Goal: Information Seeking & Learning: Compare options

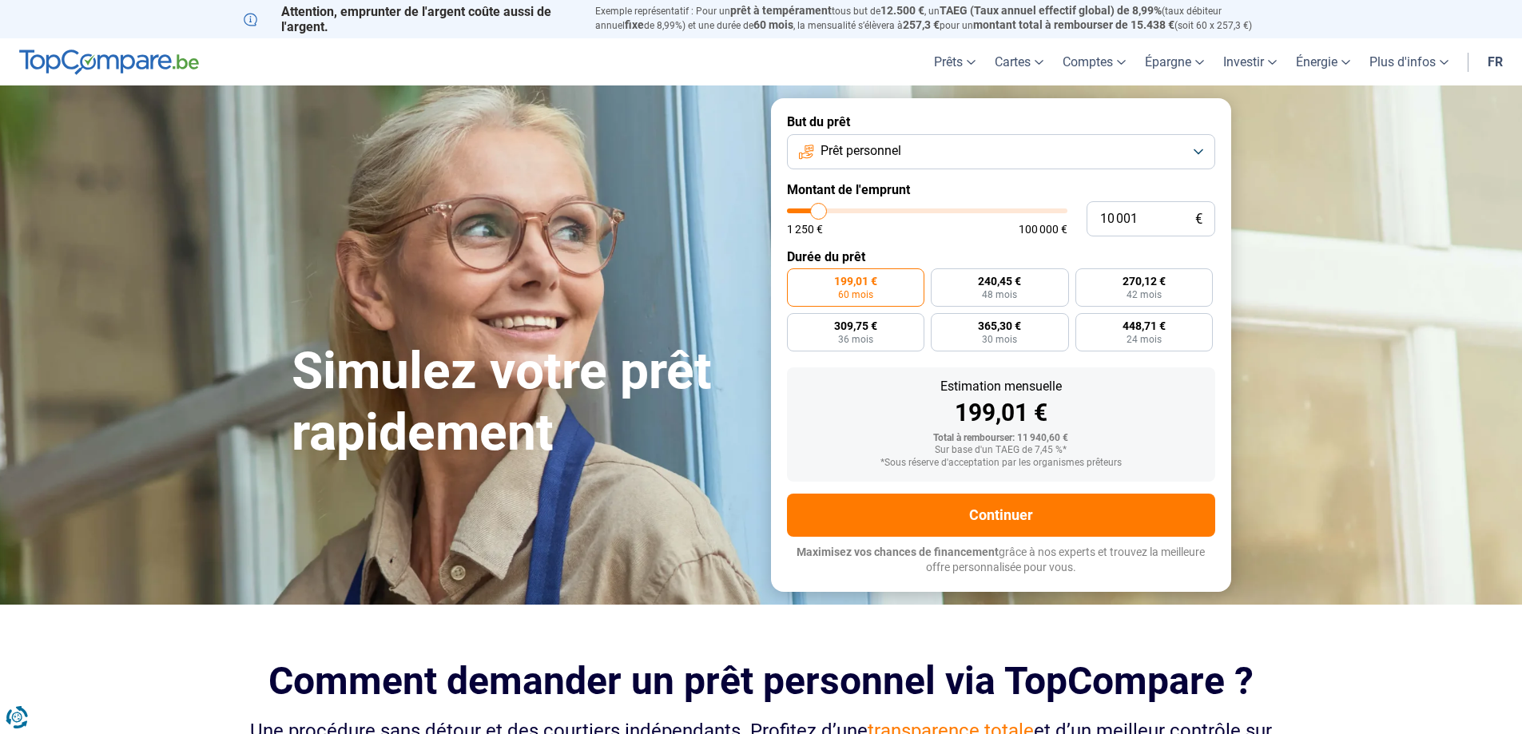
type input "10 250"
type input "10250"
type input "11 000"
type input "11000"
type input "11 500"
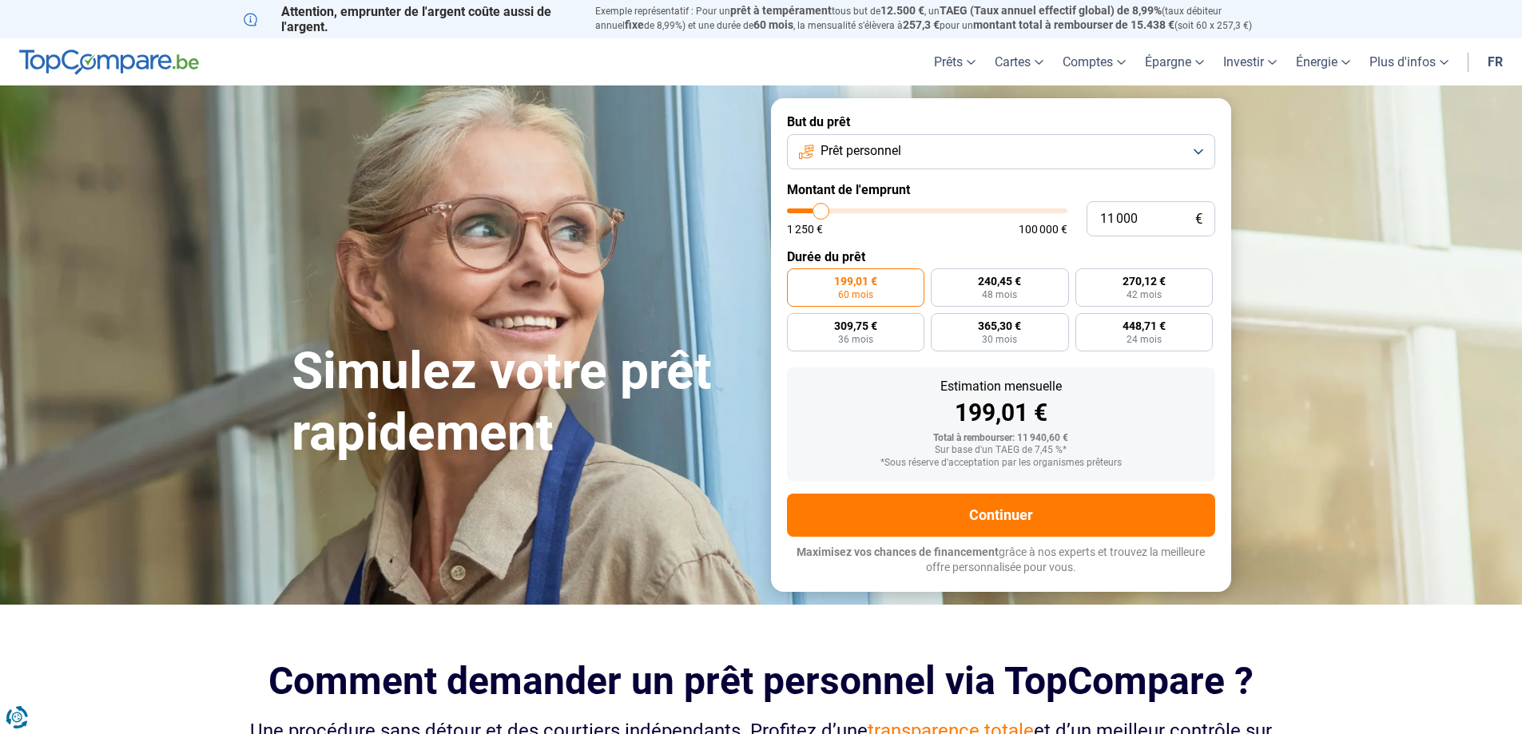
type input "11500"
type input "12 500"
type input "12500"
type input "13 250"
type input "13250"
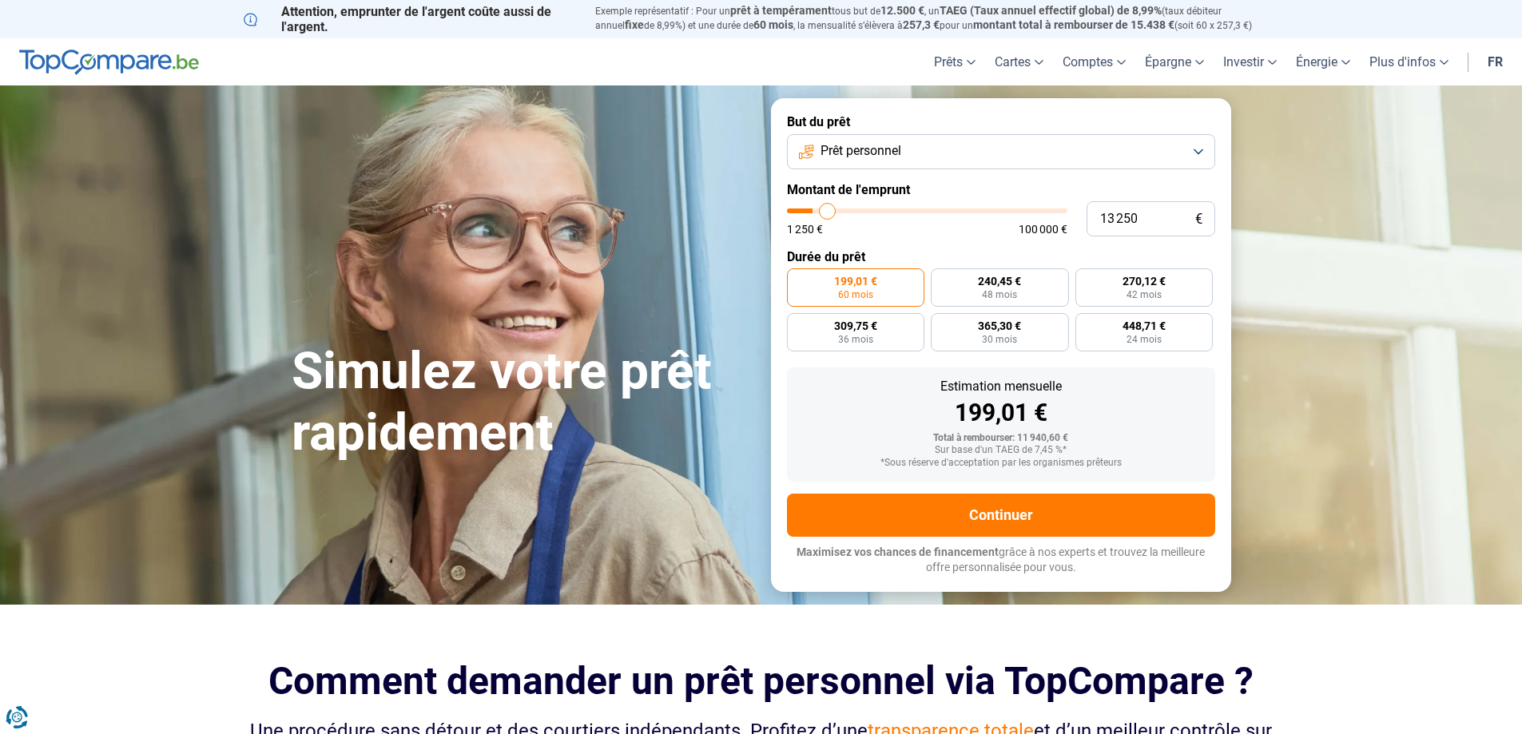
type input "13 500"
type input "13500"
type input "12 500"
type input "12500"
type input "11 500"
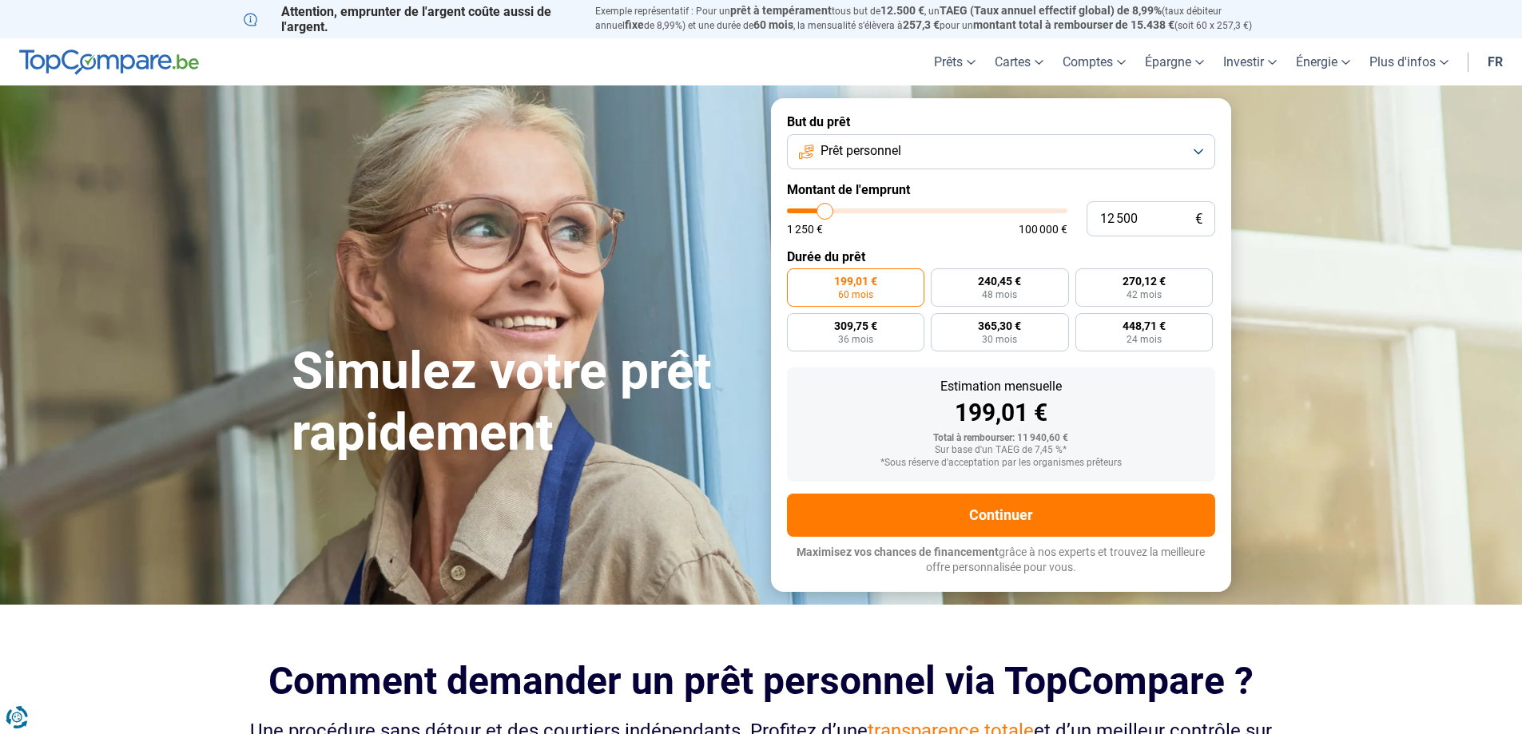
type input "11500"
type input "10 250"
type input "10250"
type input "9 500"
type input "9500"
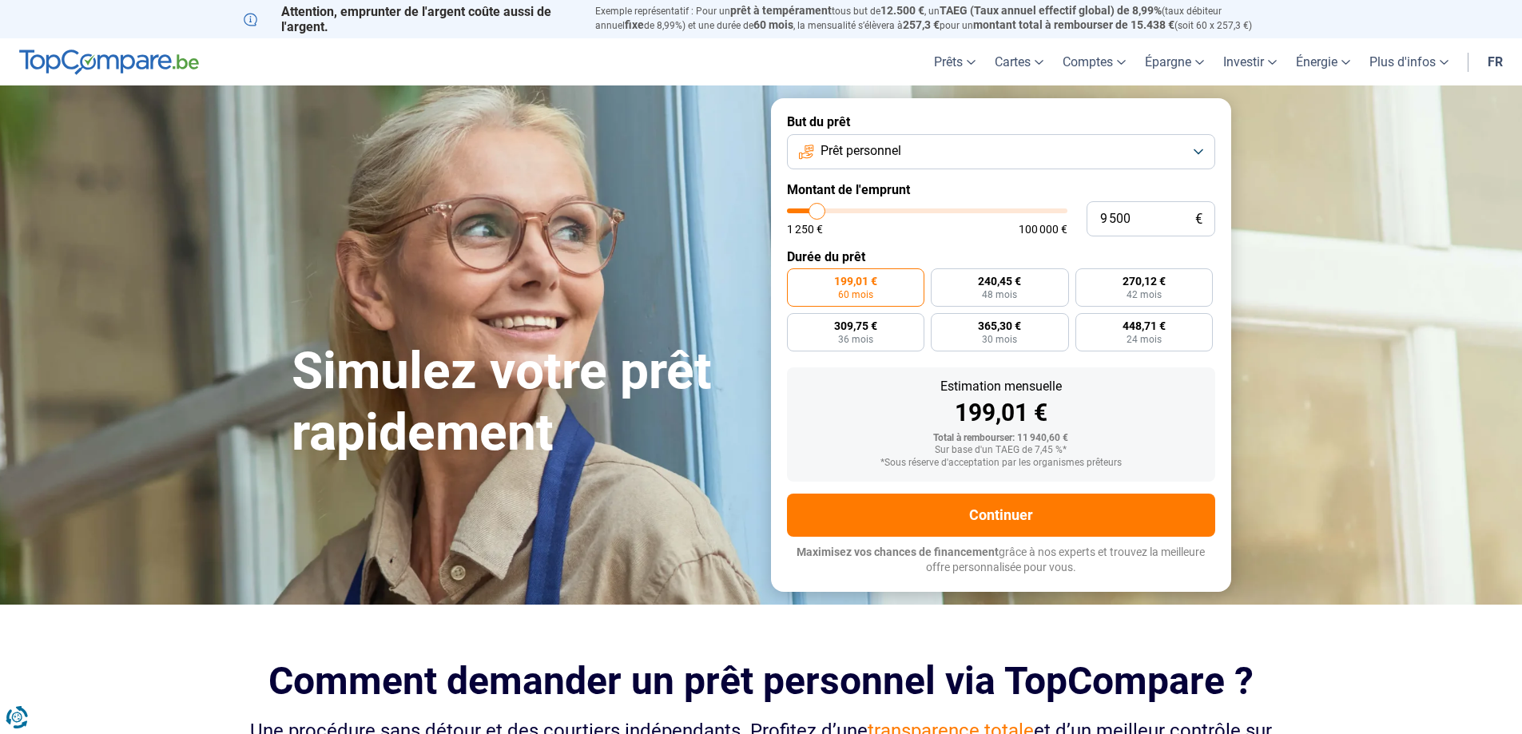
type input "8 500"
type input "8500"
type input "7 250"
type input "7250"
type input "6 500"
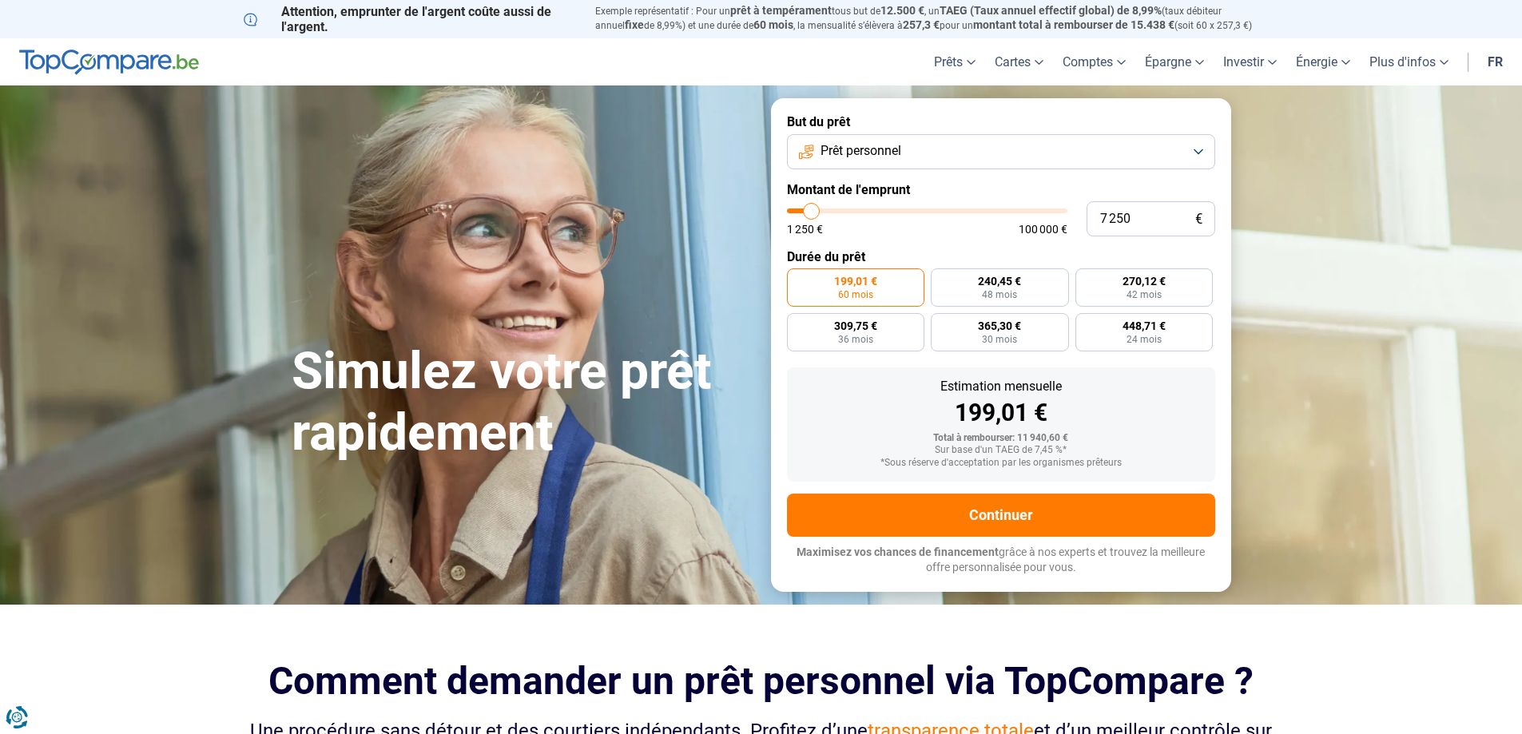
type input "6500"
type input "5 250"
type input "5250"
type input "3 750"
type input "3750"
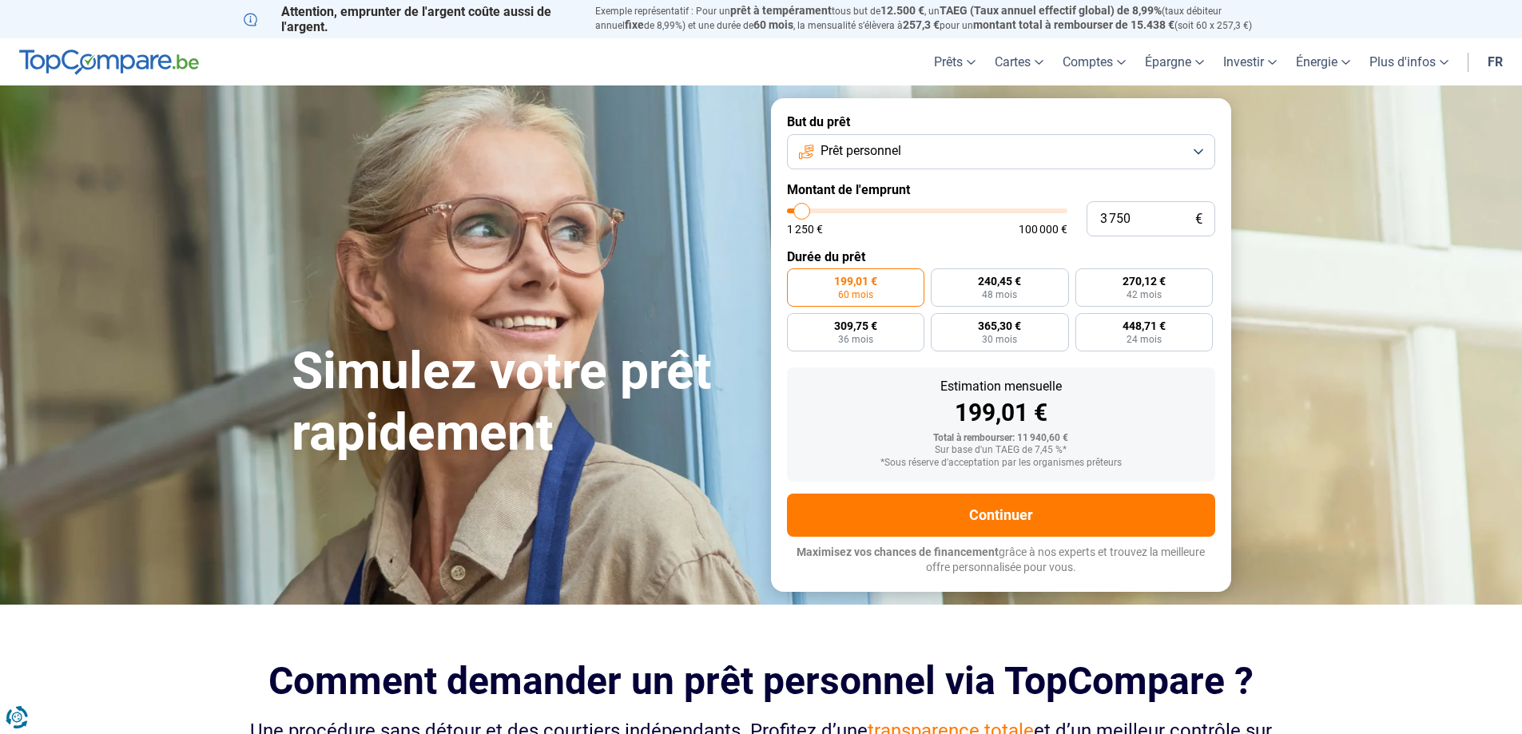
type input "1 250"
drag, startPoint x: 820, startPoint y: 212, endPoint x: 780, endPoint y: 212, distance: 39.9
type input "1250"
click at [787, 212] on input "range" at bounding box center [927, 210] width 280 height 5
radio input "true"
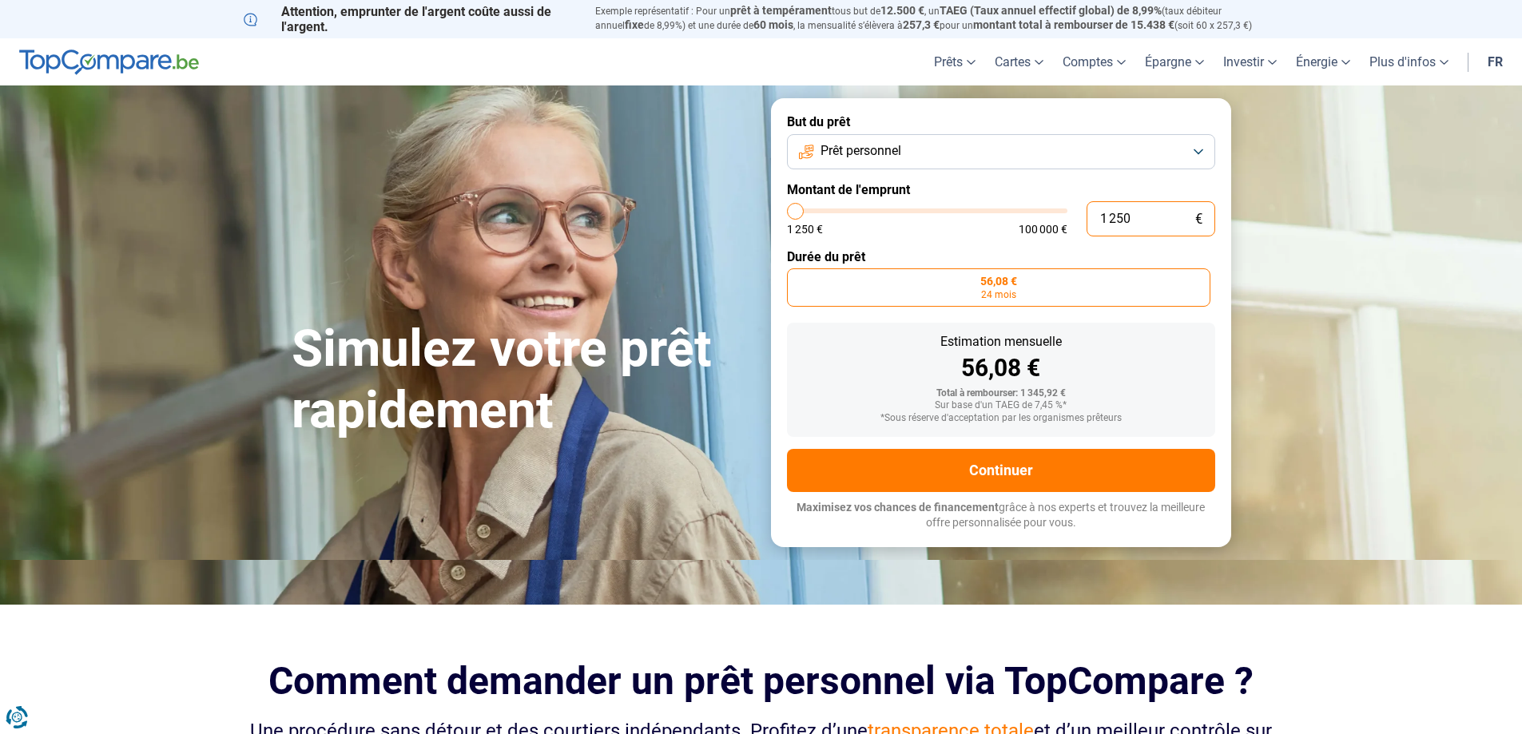
drag, startPoint x: 1133, startPoint y: 216, endPoint x: 1049, endPoint y: 220, distance: 84.0
click at [1049, 220] on div "1 250 € 1 250 € 100 000 €" at bounding box center [1001, 218] width 428 height 35
type input "1"
type input "1250"
type input "10"
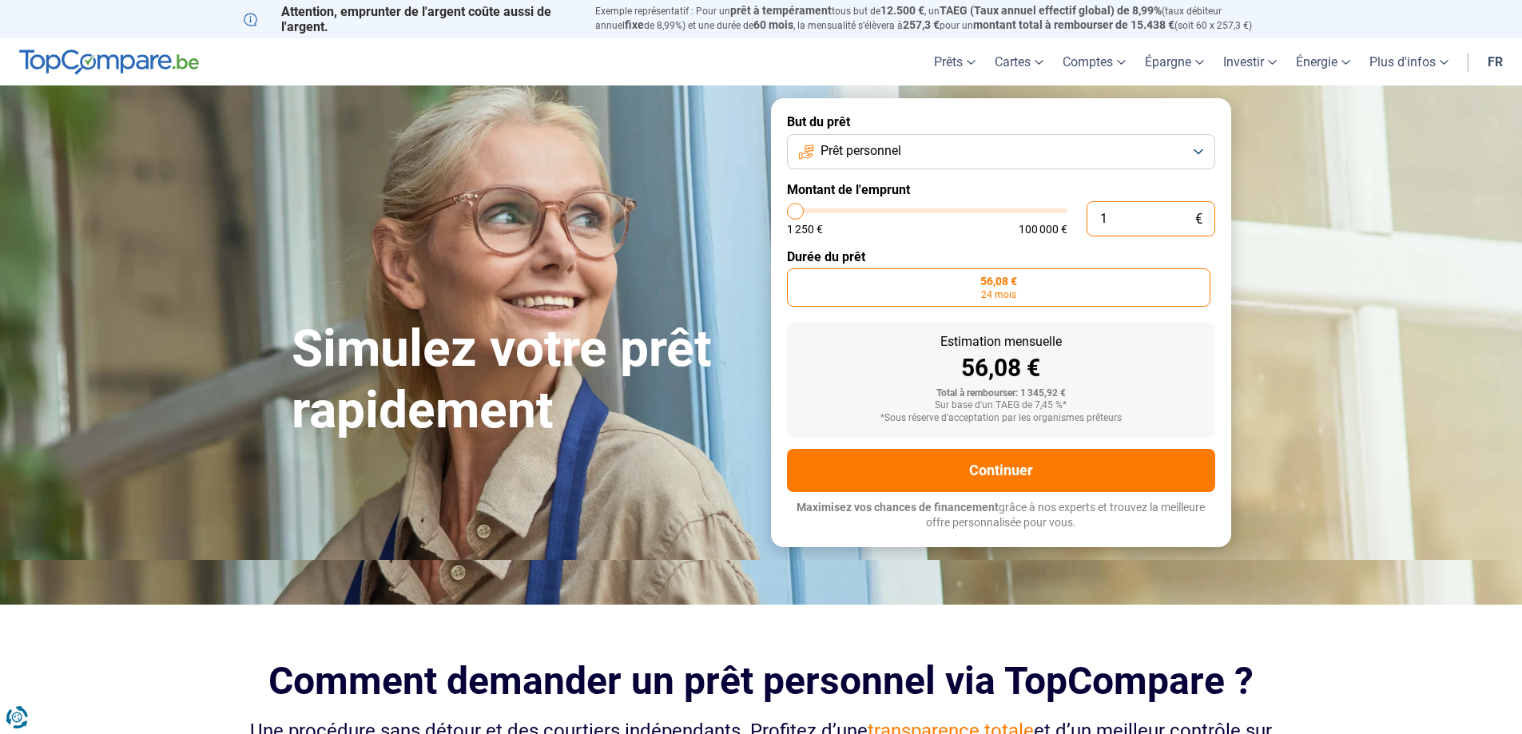
type input "1250"
type input "100"
type input "1250"
type input "1 000"
type input "1250"
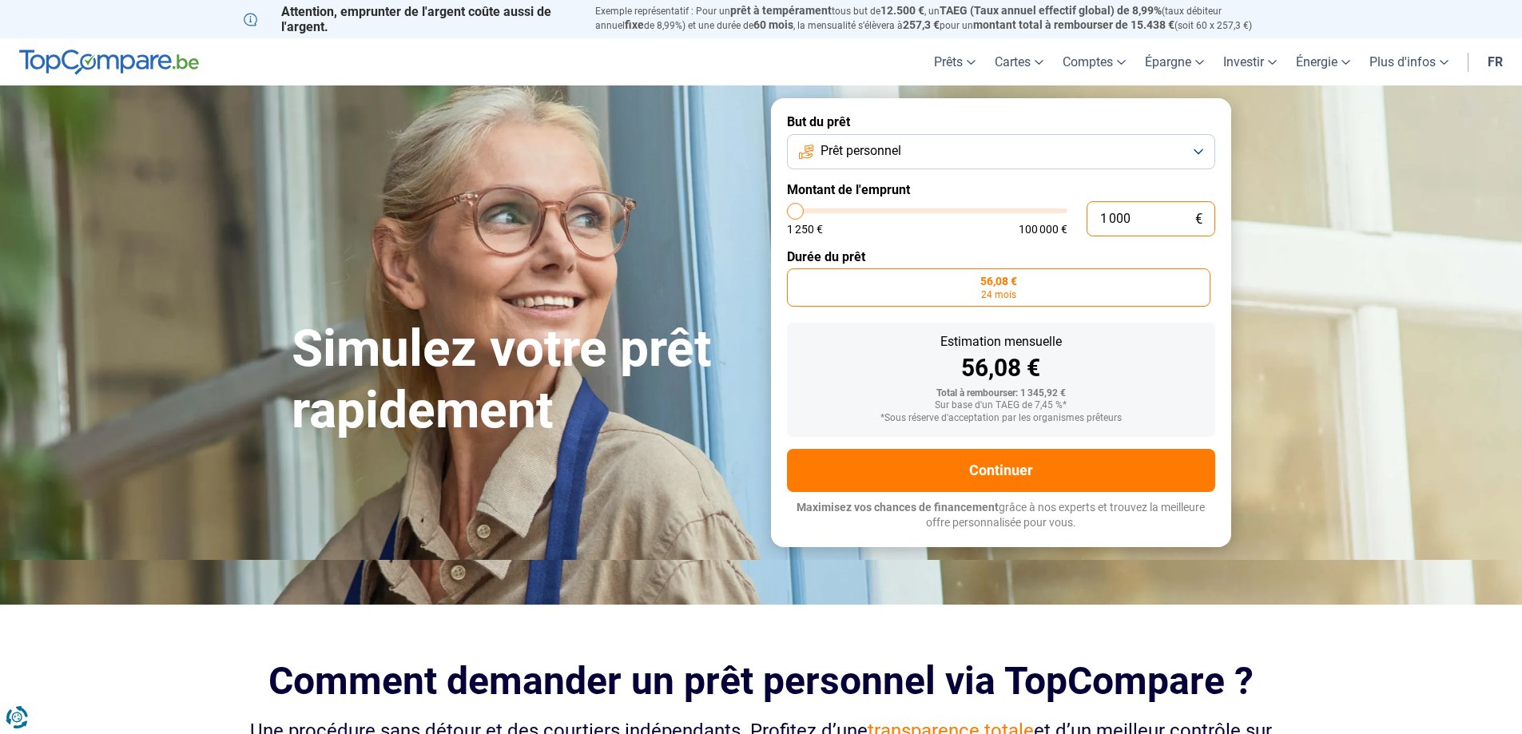
type input "10 000"
type input "10000"
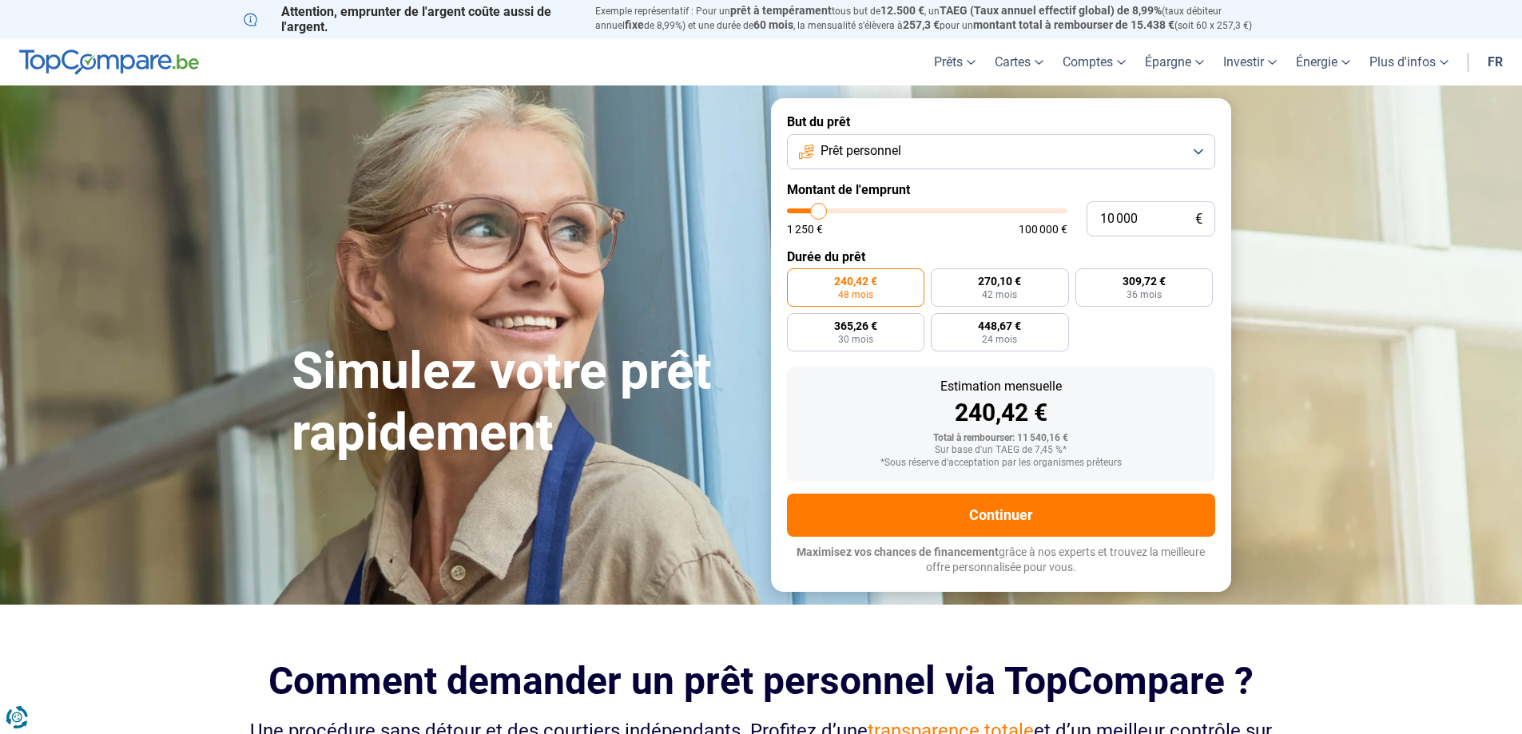
click at [1209, 151] on button "Prêt personnel" at bounding box center [1001, 151] width 428 height 35
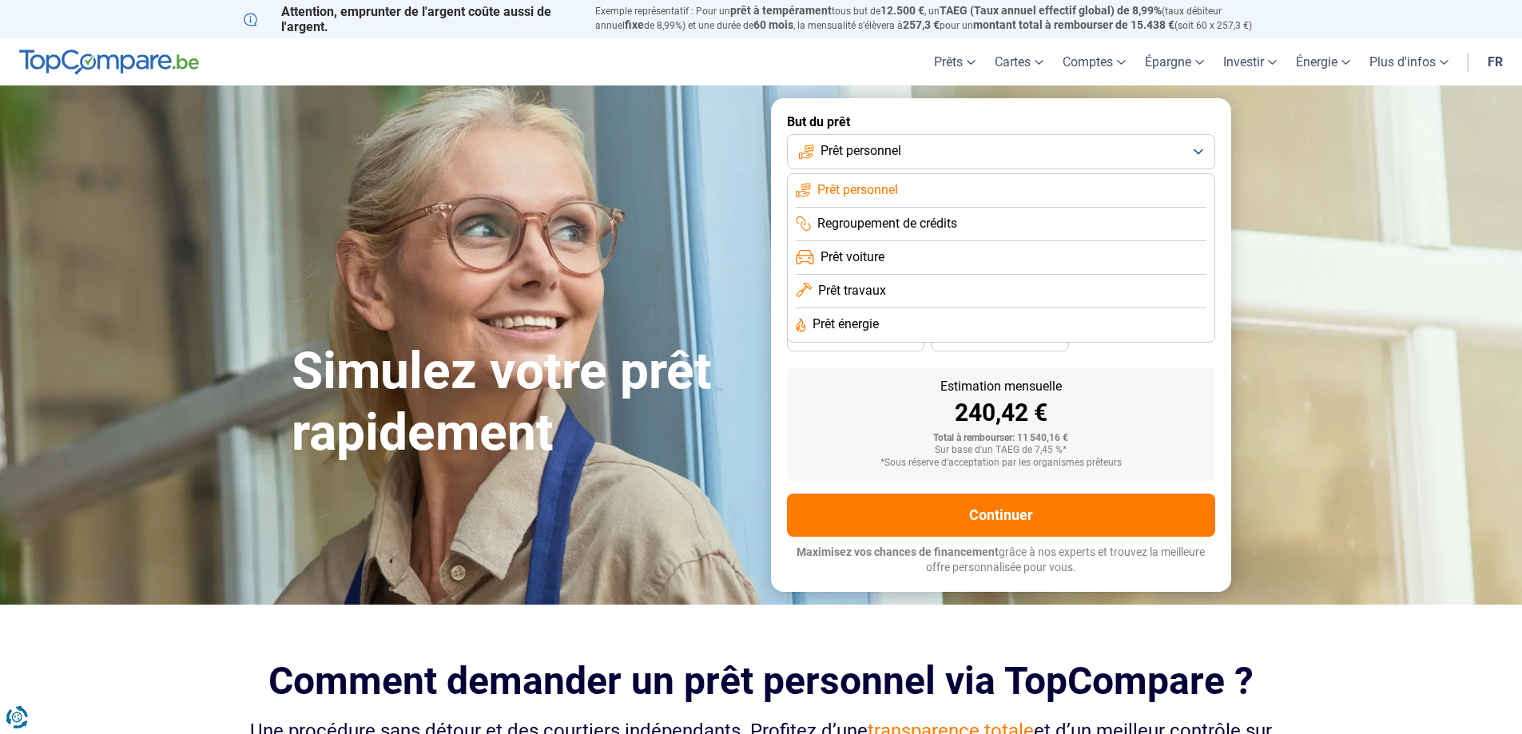
click at [836, 259] on span "Prêt voiture" at bounding box center [852, 257] width 64 height 18
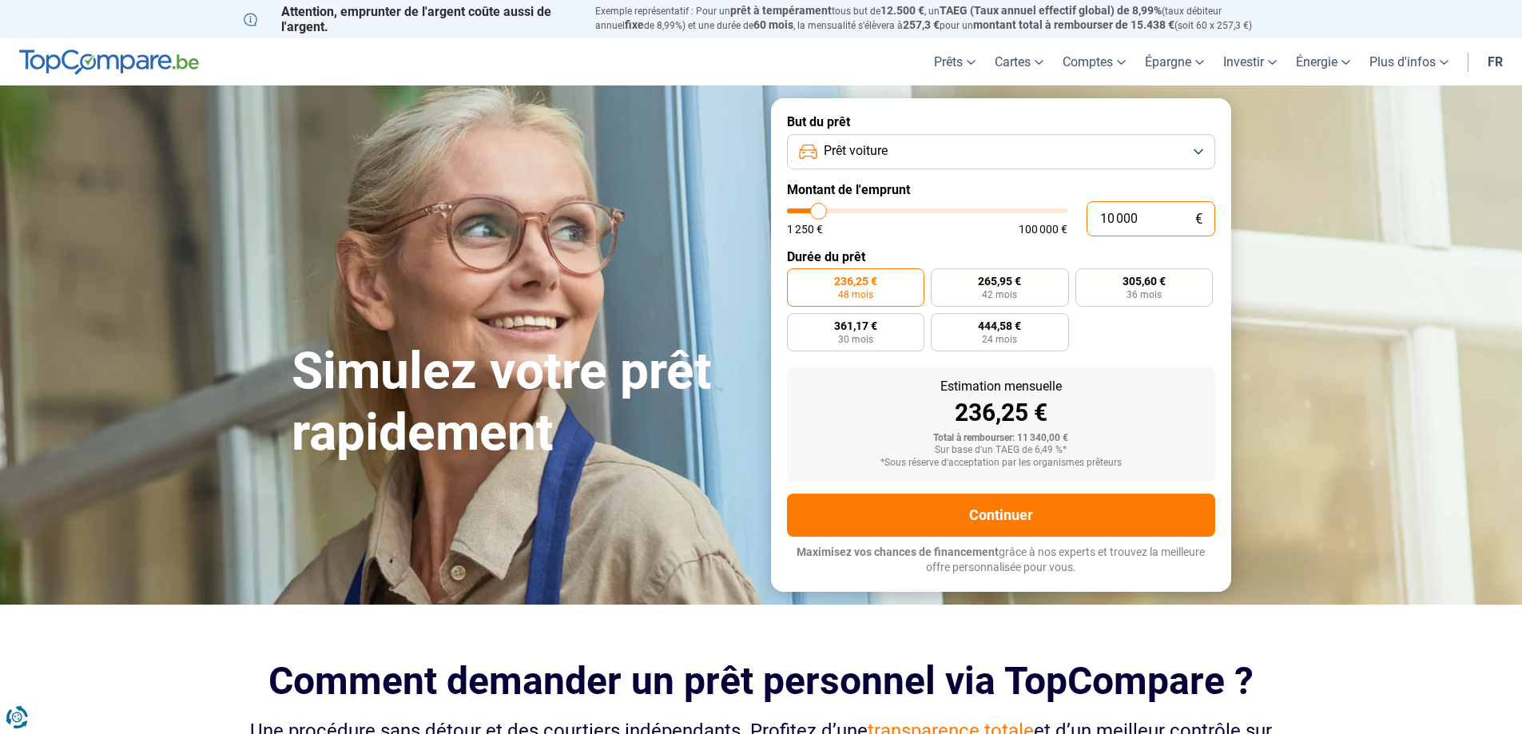
drag, startPoint x: 1157, startPoint y: 219, endPoint x: 1073, endPoint y: 228, distance: 84.4
click at [1073, 228] on div "10 000 € 1 250 € 100 000 €" at bounding box center [1001, 218] width 428 height 35
type input "3"
type input "1250"
type input "35"
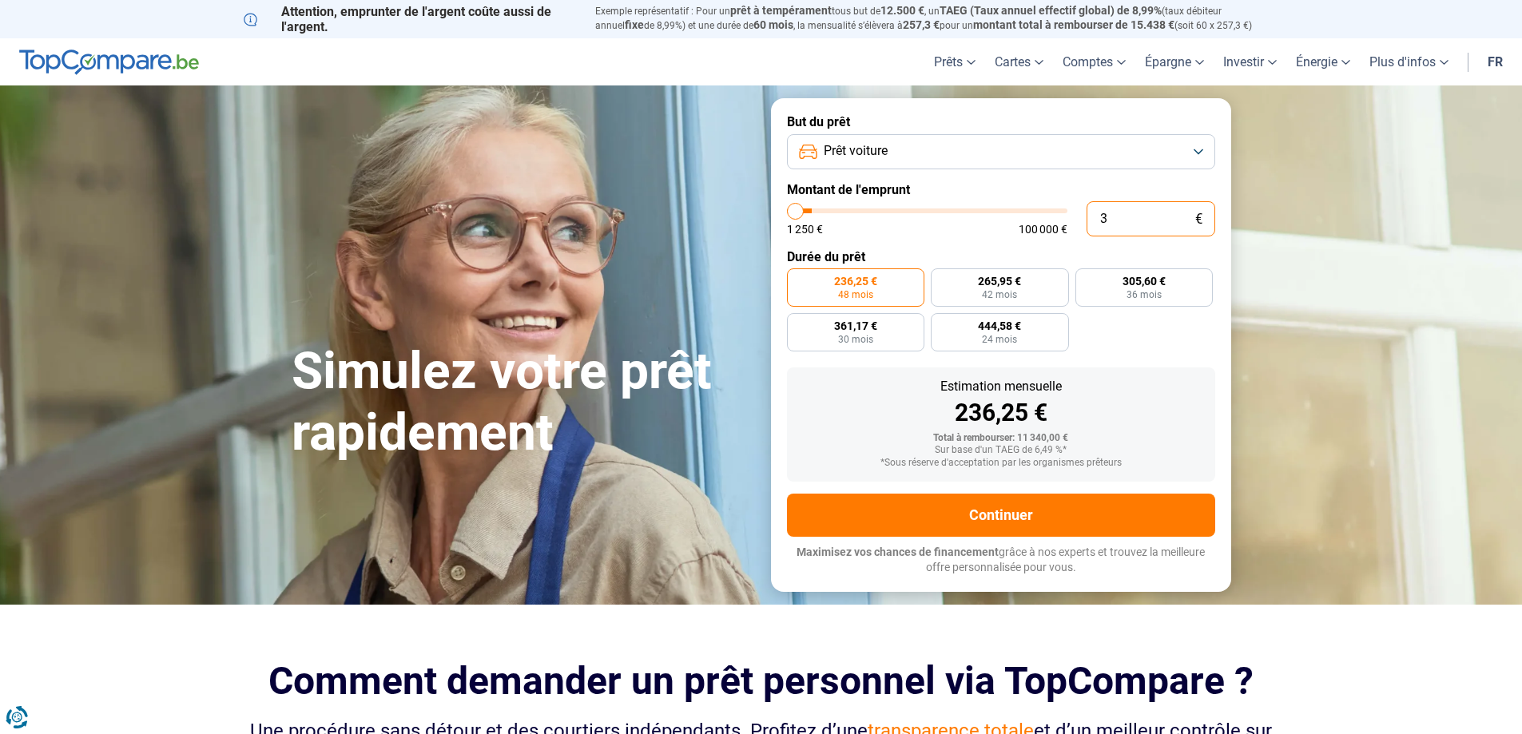
type input "1250"
type input "350"
type input "1250"
type input "3 500"
type input "3500"
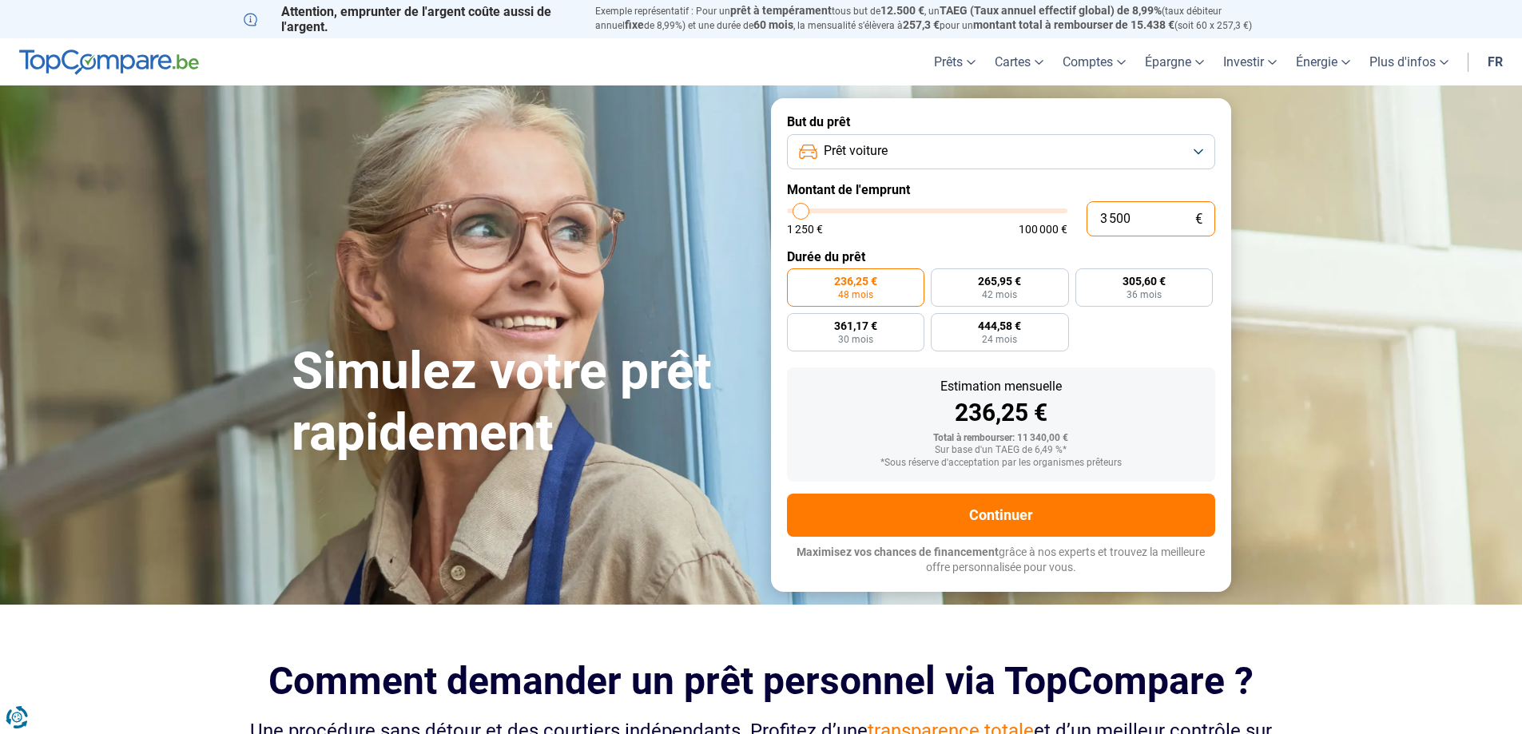
type input "35 000"
type input "35000"
radio input "false"
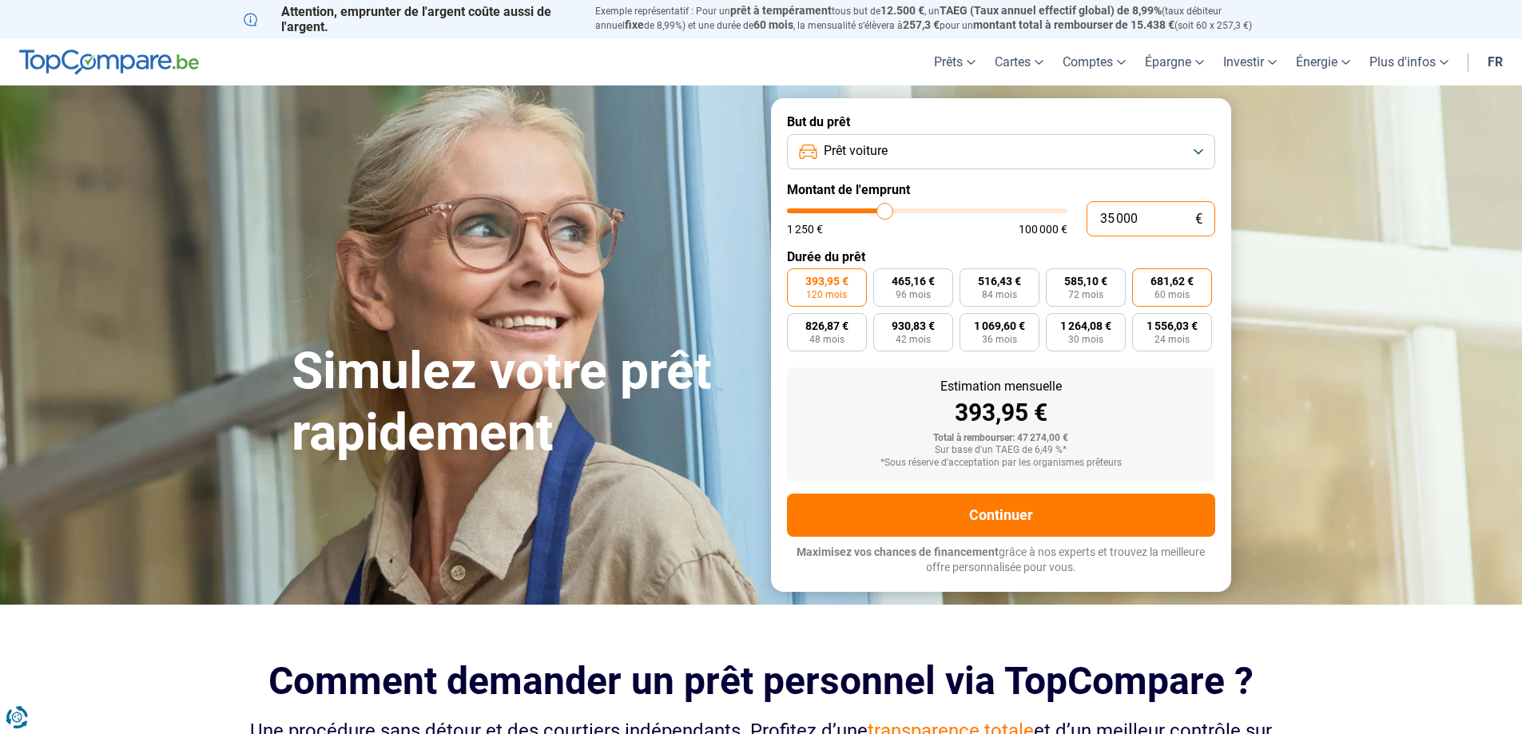
type input "35 000"
click at [1203, 280] on label "681,62 € 60 mois" at bounding box center [1172, 287] width 80 height 38
click at [1142, 279] on input "681,62 € 60 mois" at bounding box center [1137, 273] width 10 height 10
radio input "true"
click at [1001, 149] on button "Prêt voiture" at bounding box center [1001, 151] width 428 height 35
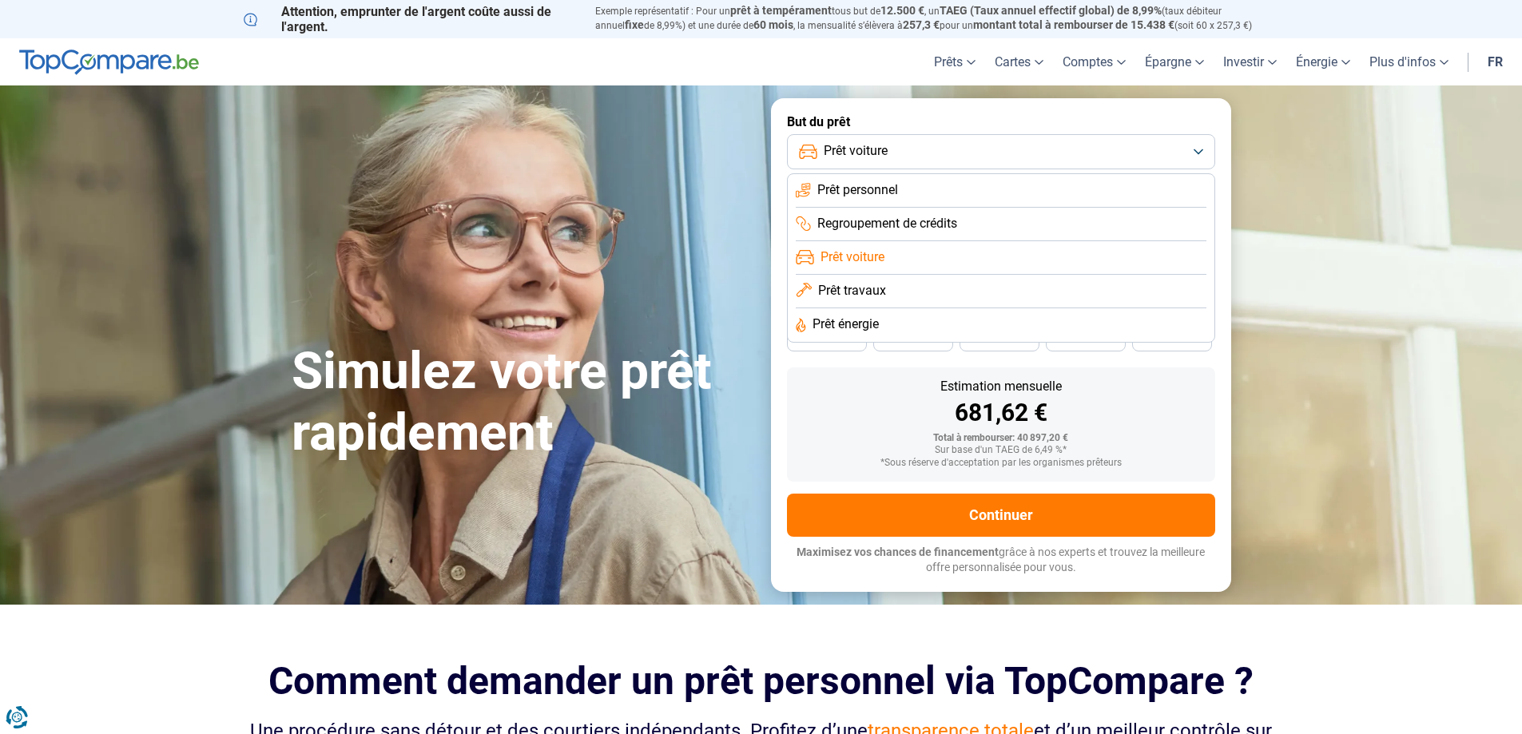
click at [861, 289] on span "Prêt travaux" at bounding box center [852, 291] width 68 height 18
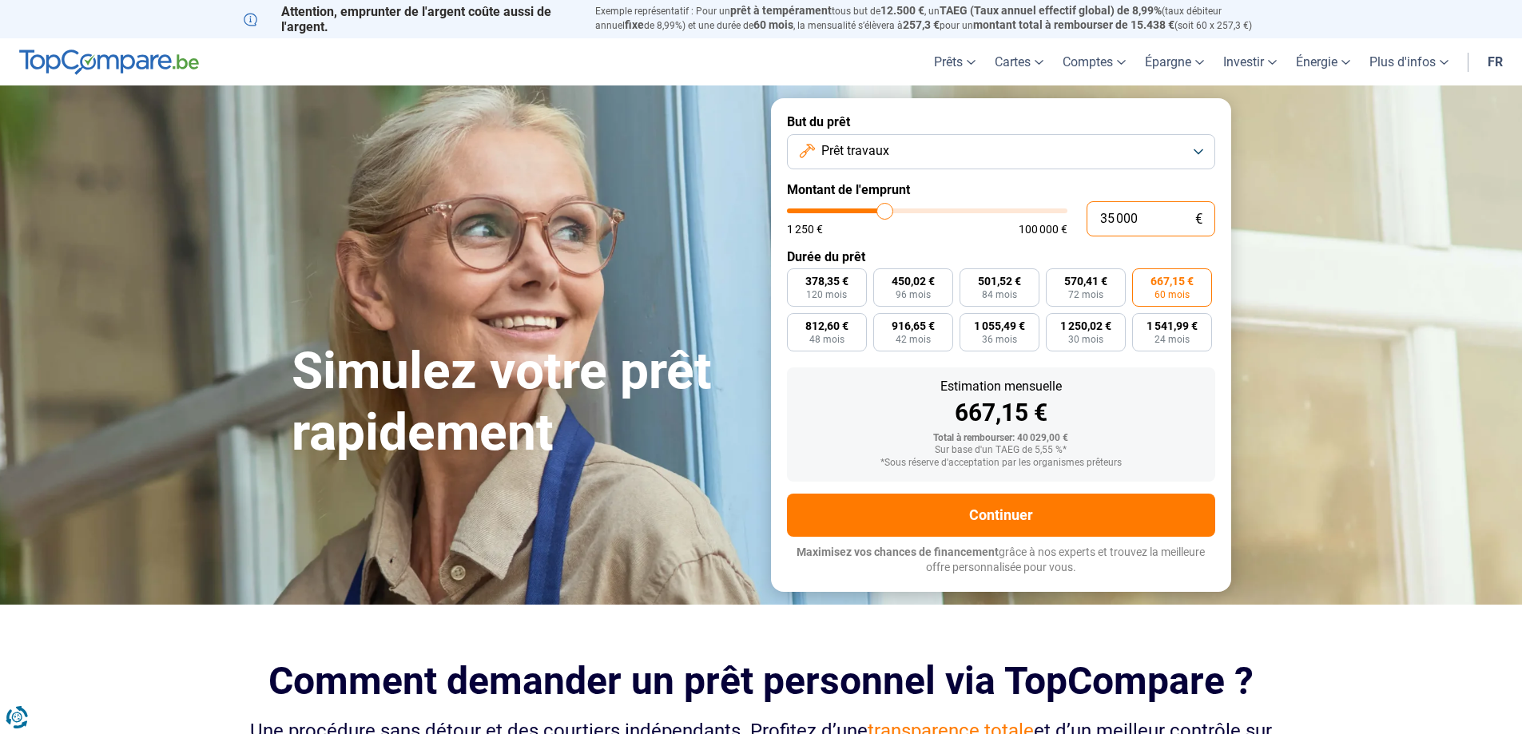
drag, startPoint x: 1146, startPoint y: 215, endPoint x: 1028, endPoint y: 217, distance: 118.3
click at [1028, 217] on div "35 000 € 1 250 € 100 000 €" at bounding box center [1001, 218] width 428 height 35
type input "1"
type input "1250"
type input "10"
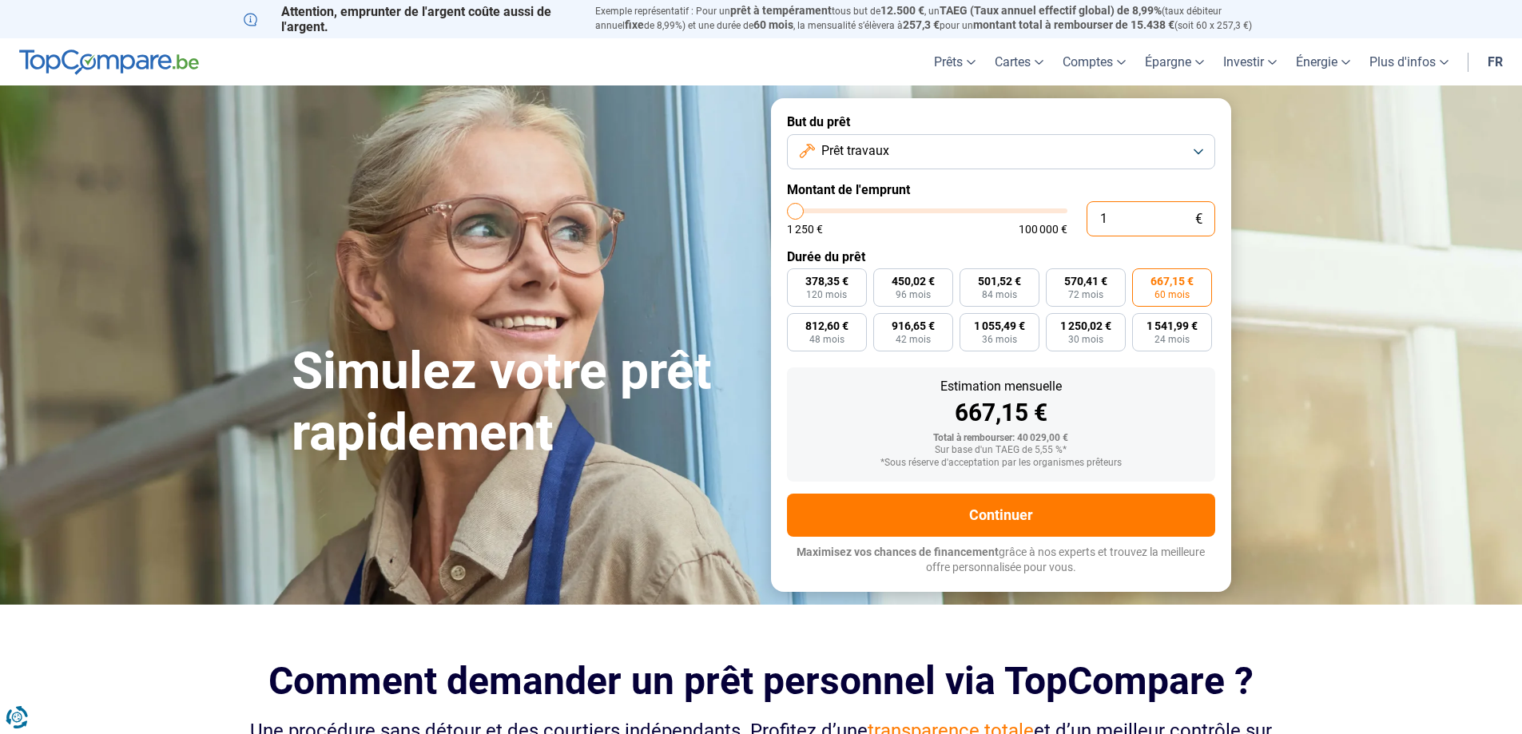
type input "1250"
type input "100"
type input "1250"
type input "1 000"
type input "1250"
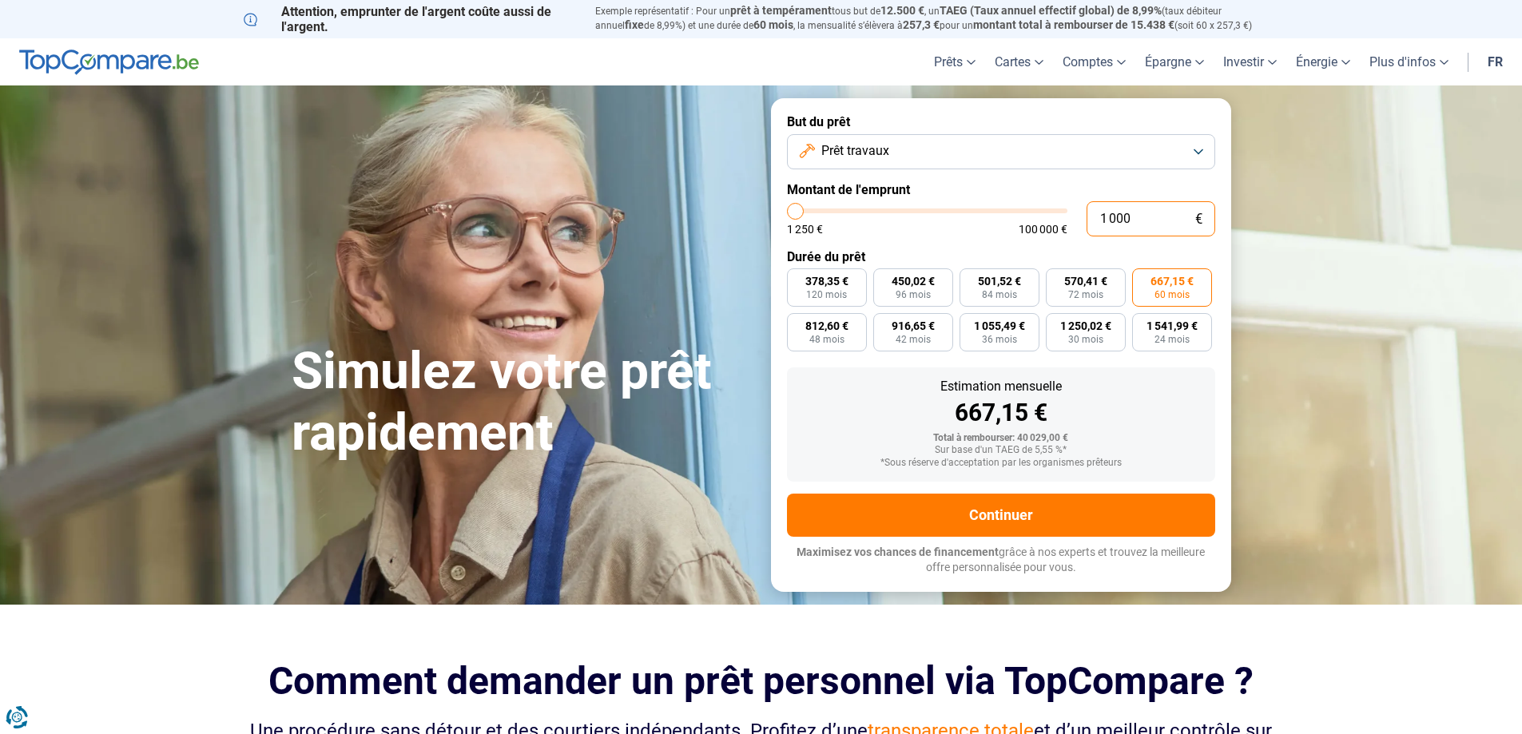
type input "10 000"
type input "10000"
radio input "true"
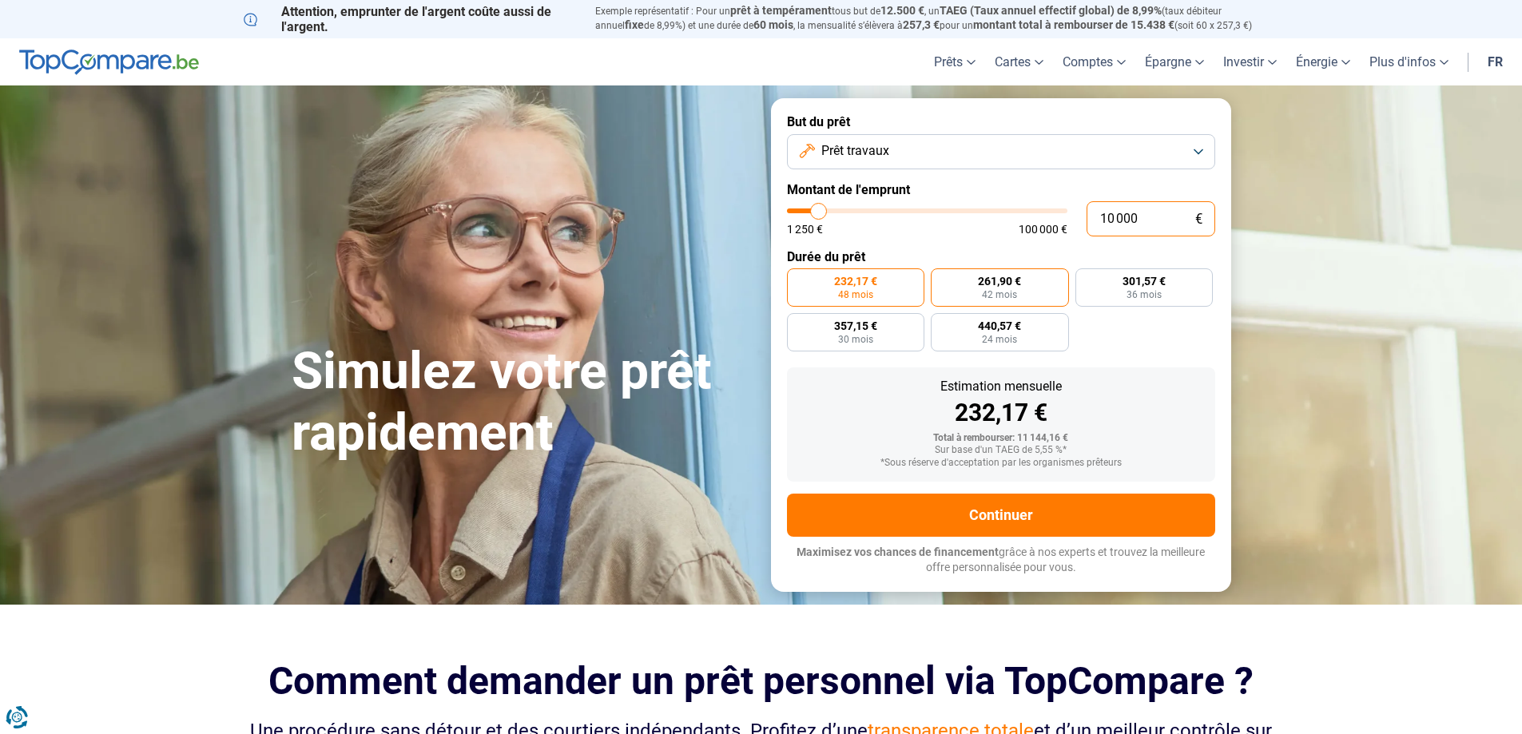
type input "10 000"
click at [963, 281] on label "261,90 € 42 mois" at bounding box center [1000, 287] width 138 height 38
click at [941, 279] on input "261,90 € 42 mois" at bounding box center [936, 273] width 10 height 10
radio input "true"
click at [1123, 287] on span "301,57 €" at bounding box center [1143, 281] width 43 height 11
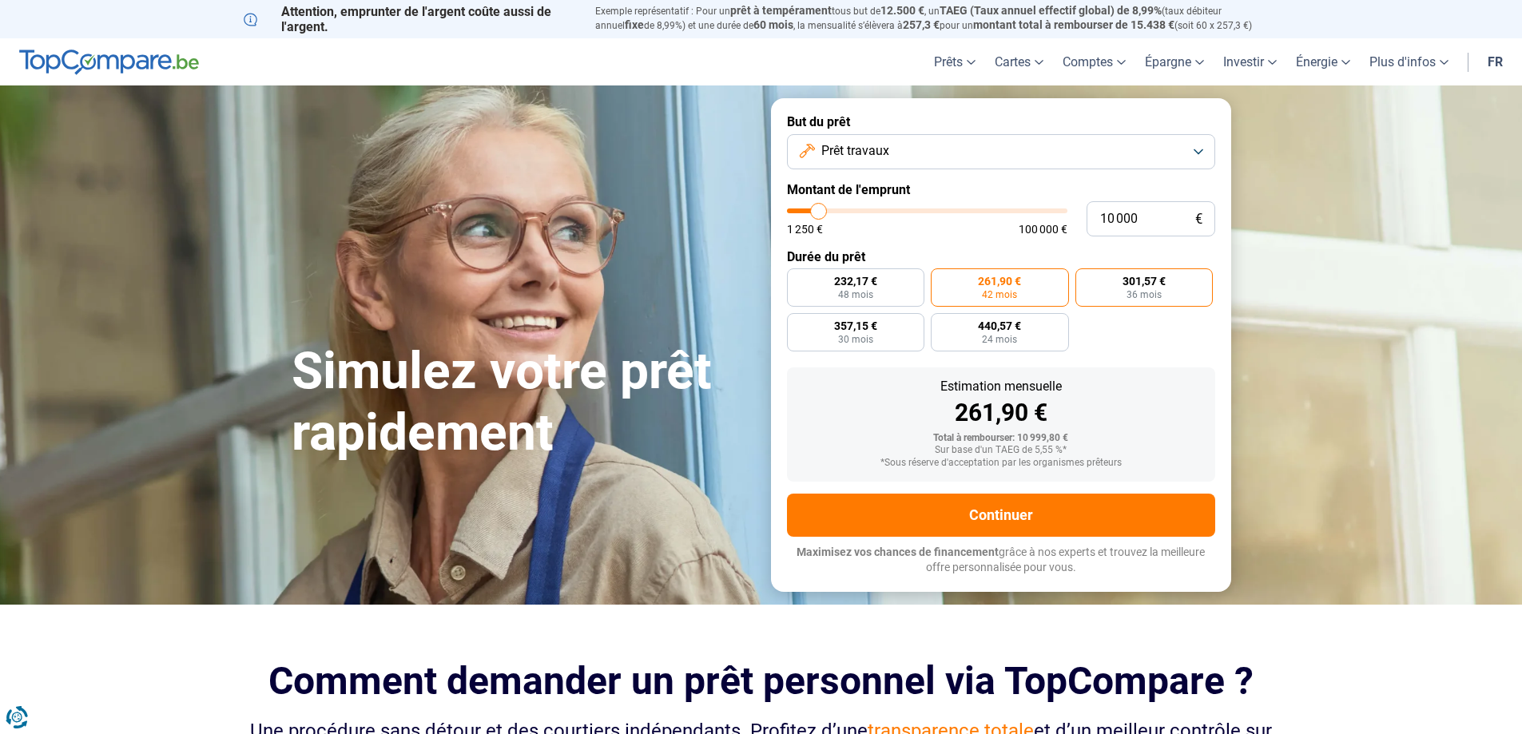
click at [1086, 279] on input "301,57 € 36 mois" at bounding box center [1080, 273] width 10 height 10
radio input "true"
click at [1003, 347] on label "440,57 € 24 mois" at bounding box center [1000, 332] width 138 height 38
click at [941, 324] on input "440,57 € 24 mois" at bounding box center [936, 318] width 10 height 10
radio input "true"
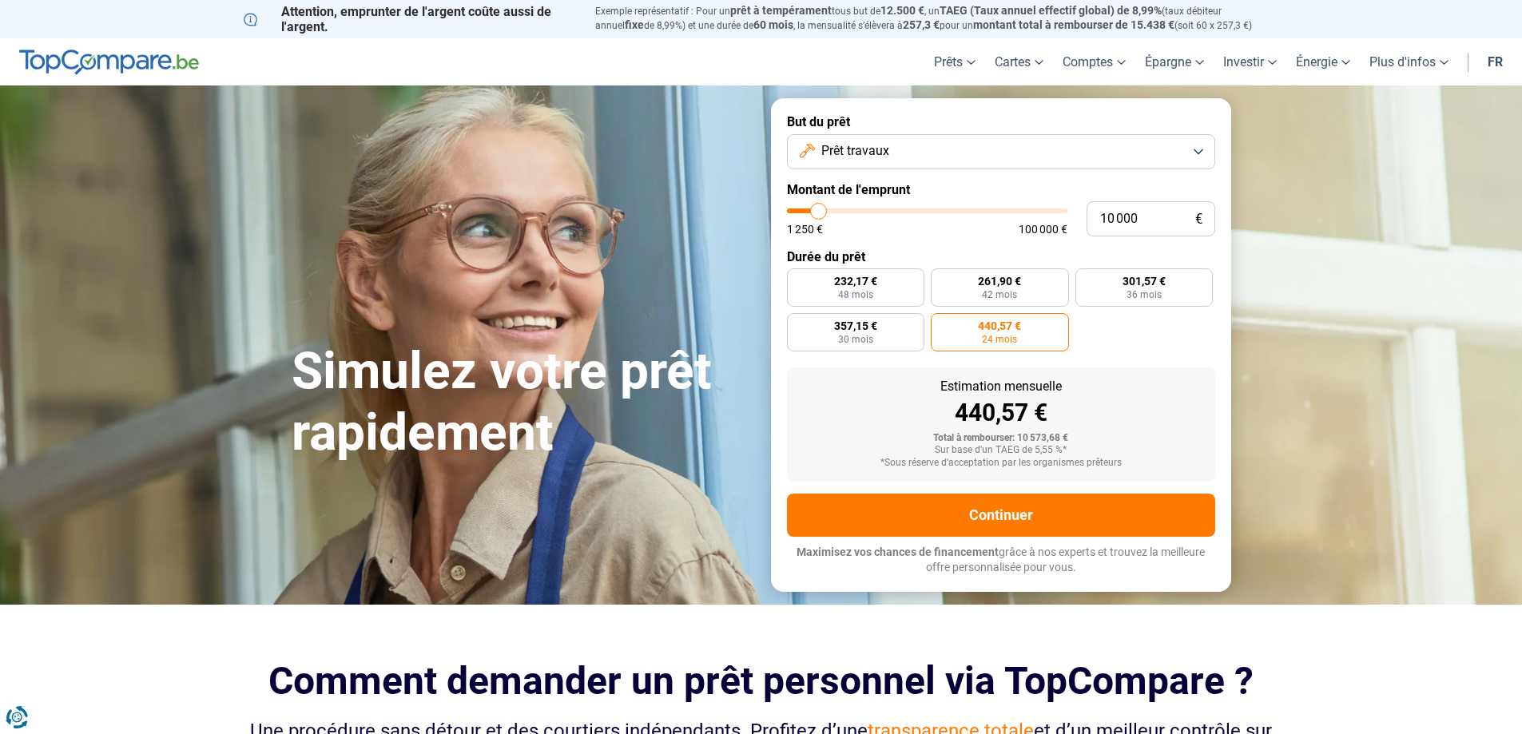
click at [1019, 154] on button "Prêt travaux" at bounding box center [1001, 151] width 428 height 35
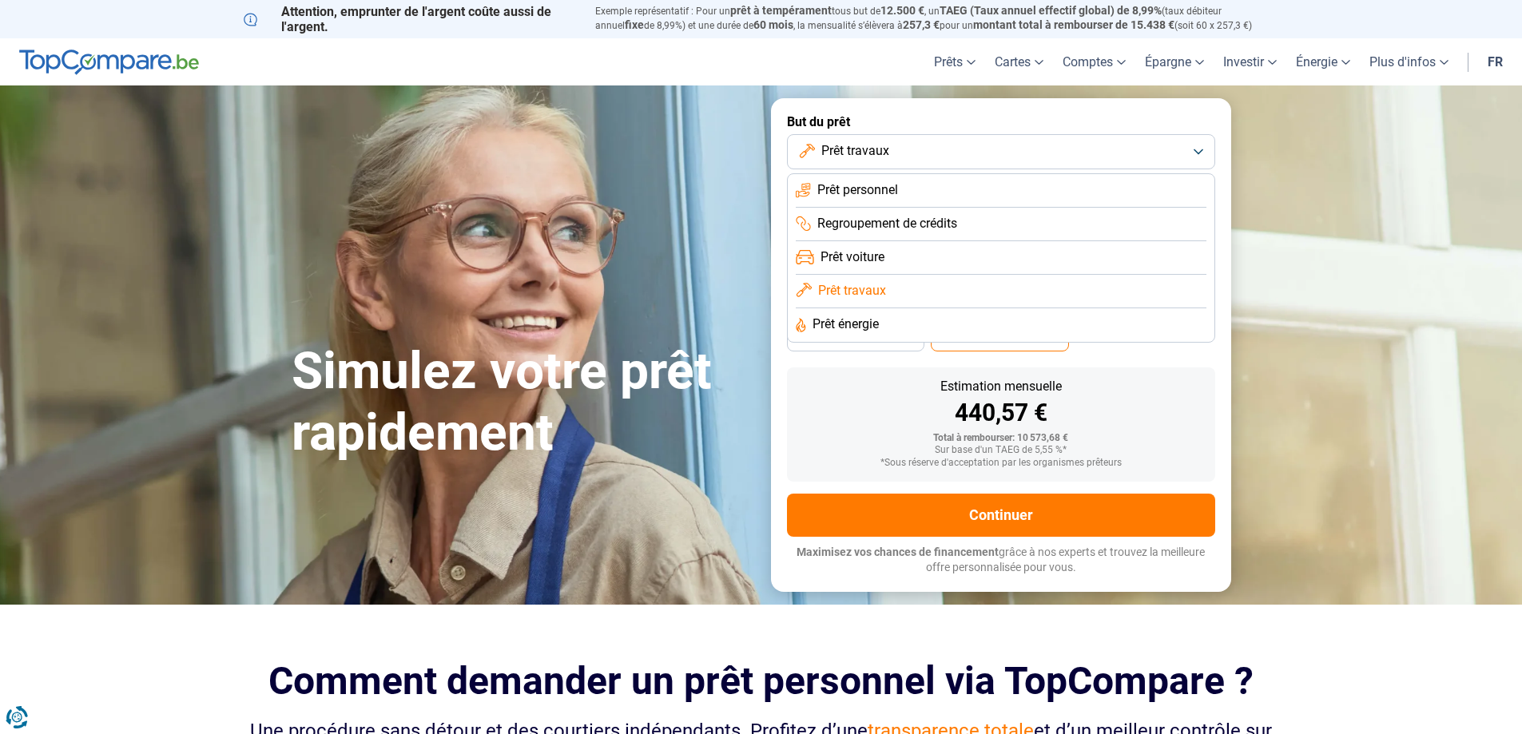
click at [971, 194] on li "Prêt personnel" at bounding box center [1001, 191] width 411 height 34
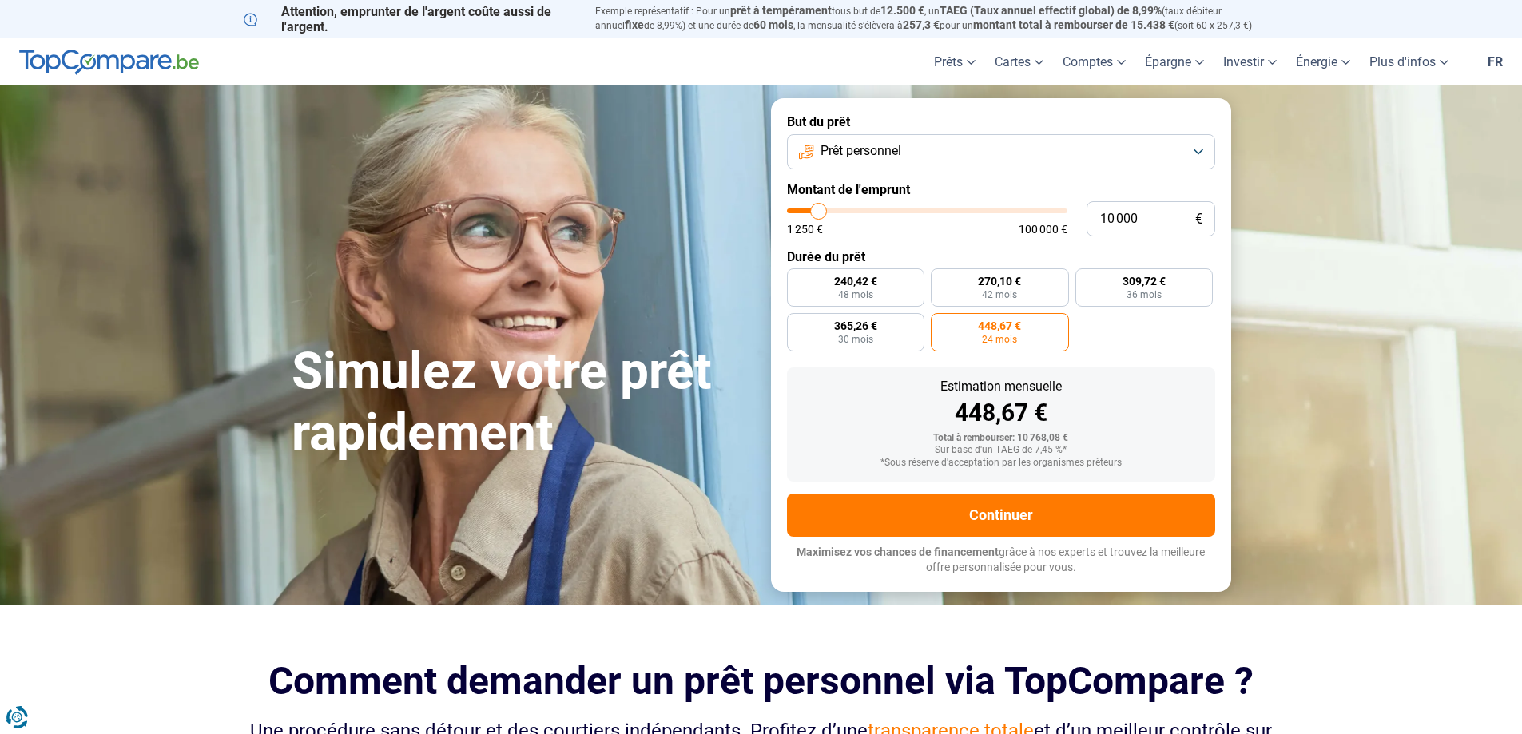
click at [629, 406] on h1 "Simulez votre prêt rapidement" at bounding box center [522, 402] width 460 height 123
